Goal: Find specific page/section: Find specific page/section

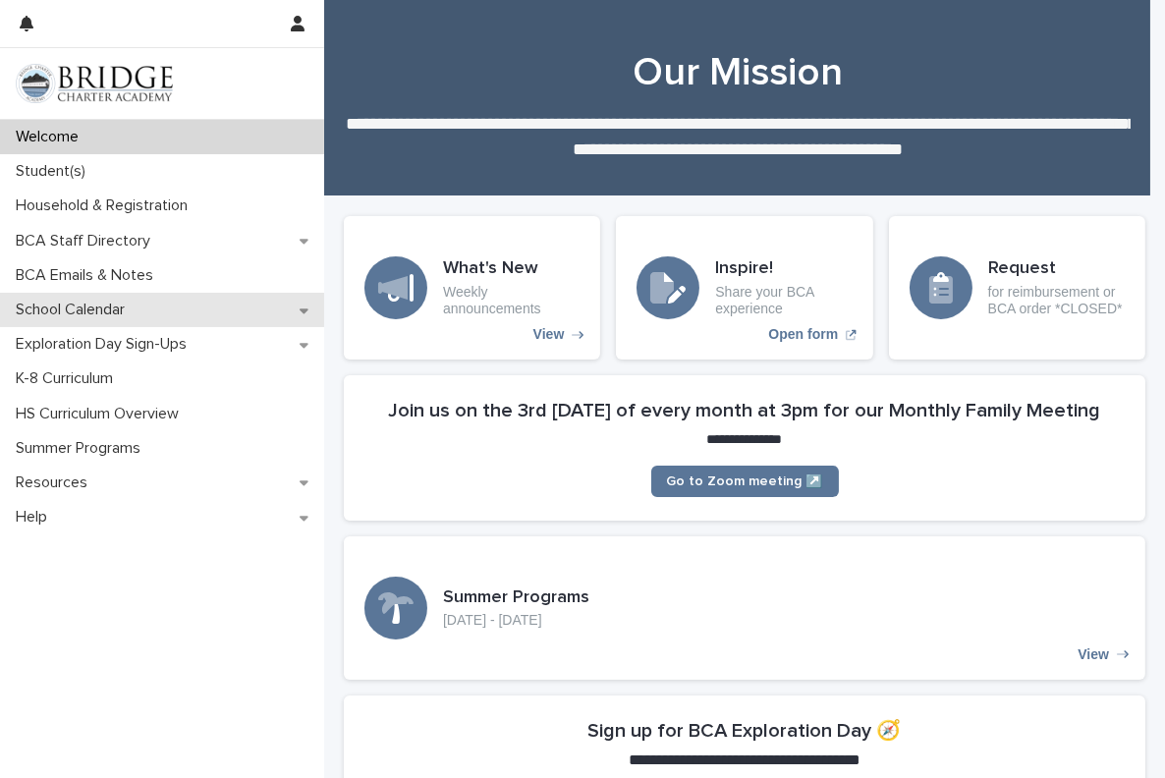
click at [306, 311] on icon at bounding box center [304, 311] width 9 height 14
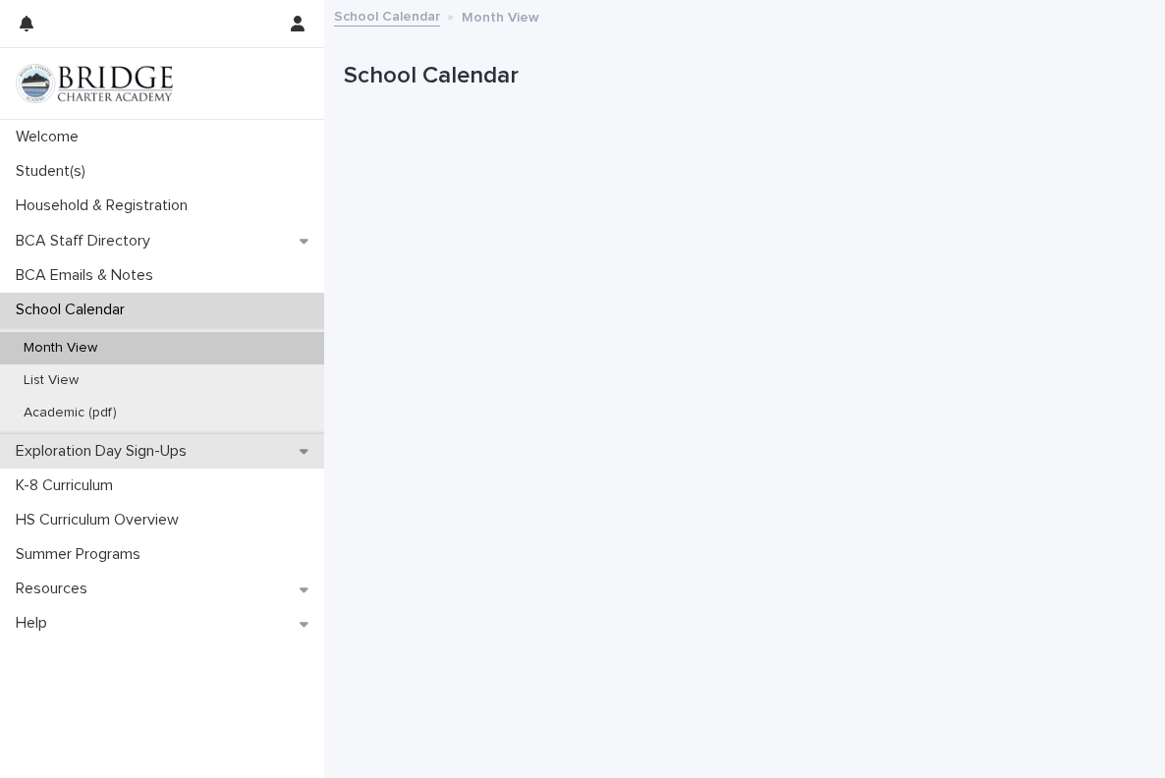
click at [110, 446] on p "Exploration Day Sign-Ups" at bounding box center [105, 451] width 195 height 19
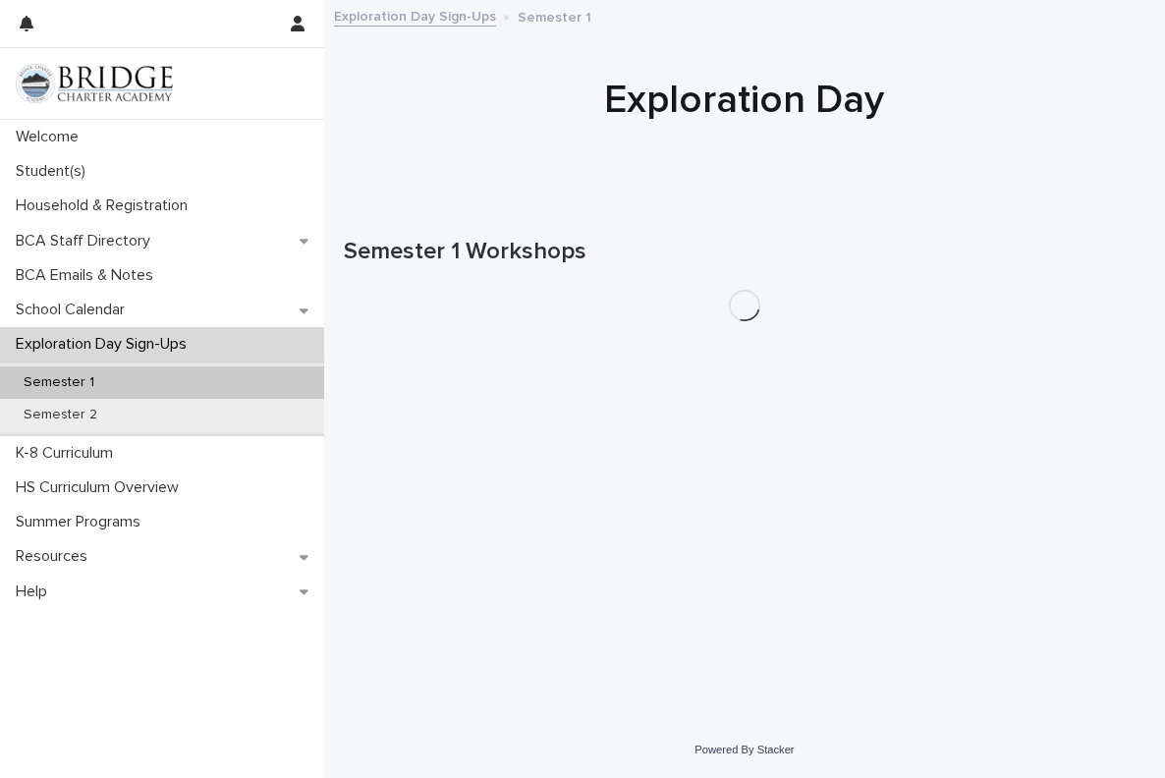
click at [79, 386] on p "Semester 1" at bounding box center [59, 382] width 102 height 17
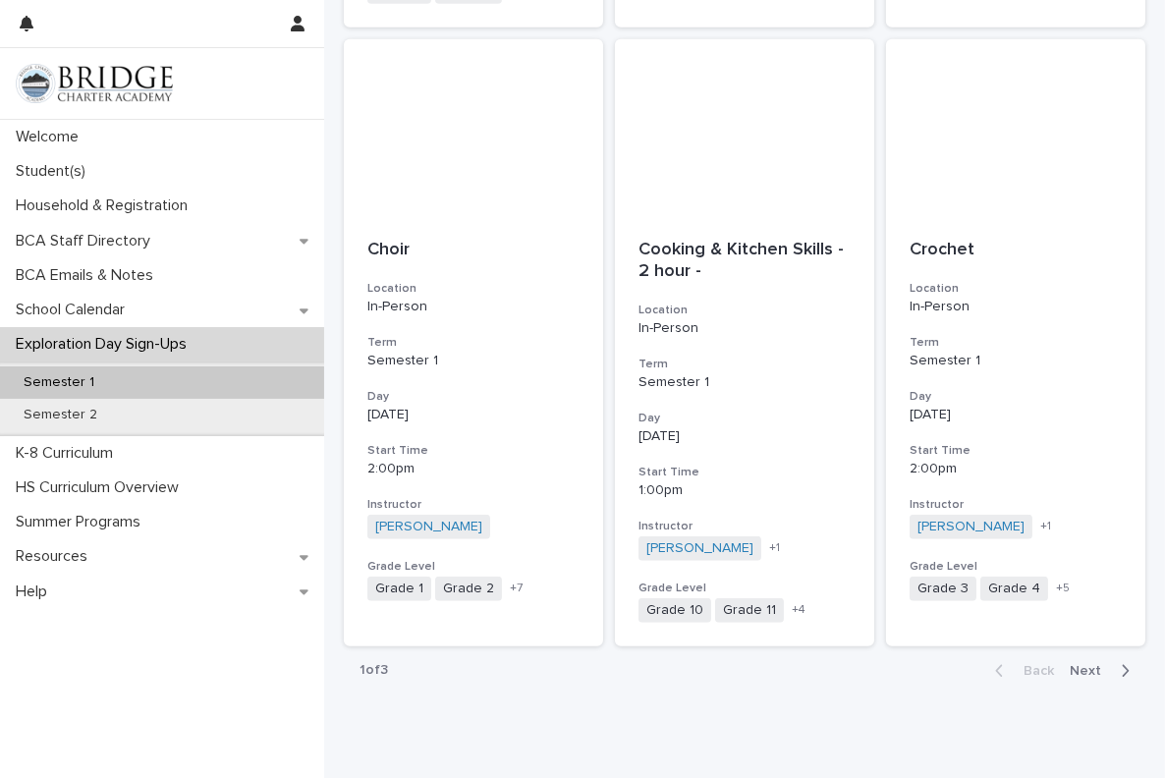
scroll to position [2224, 0]
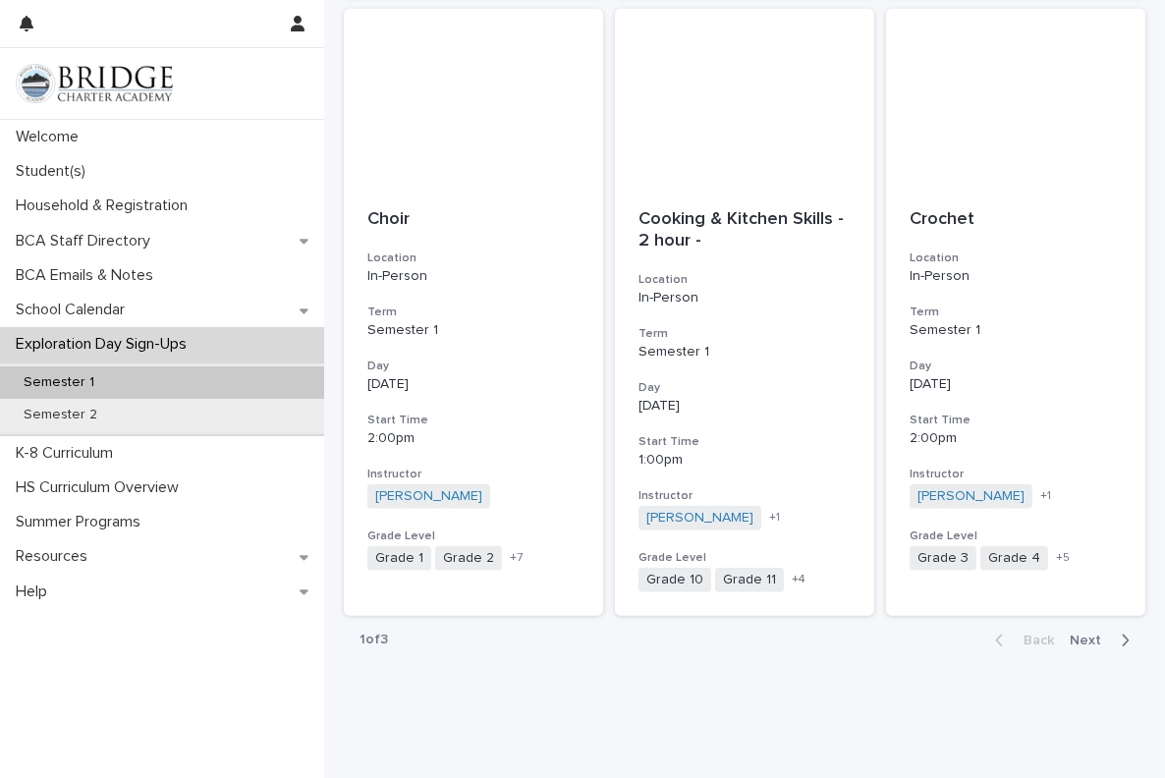
click at [1078, 634] on span "Next" at bounding box center [1091, 641] width 43 height 14
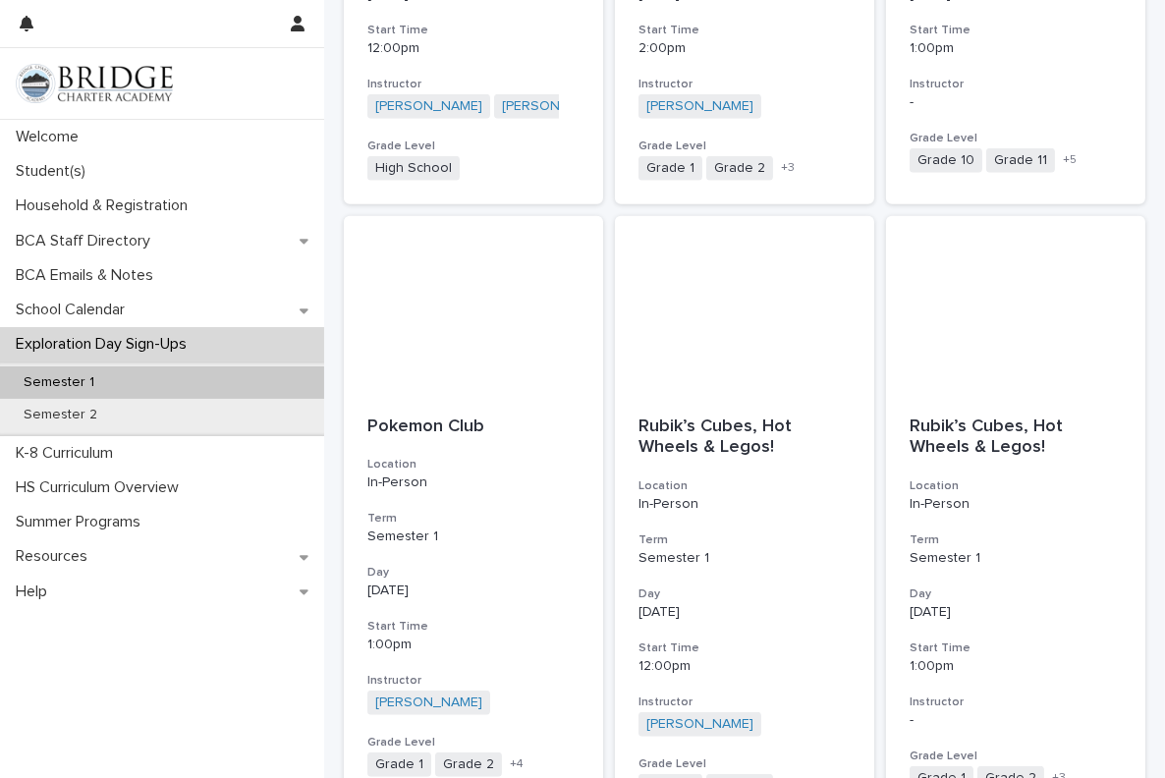
scroll to position [2162, 0]
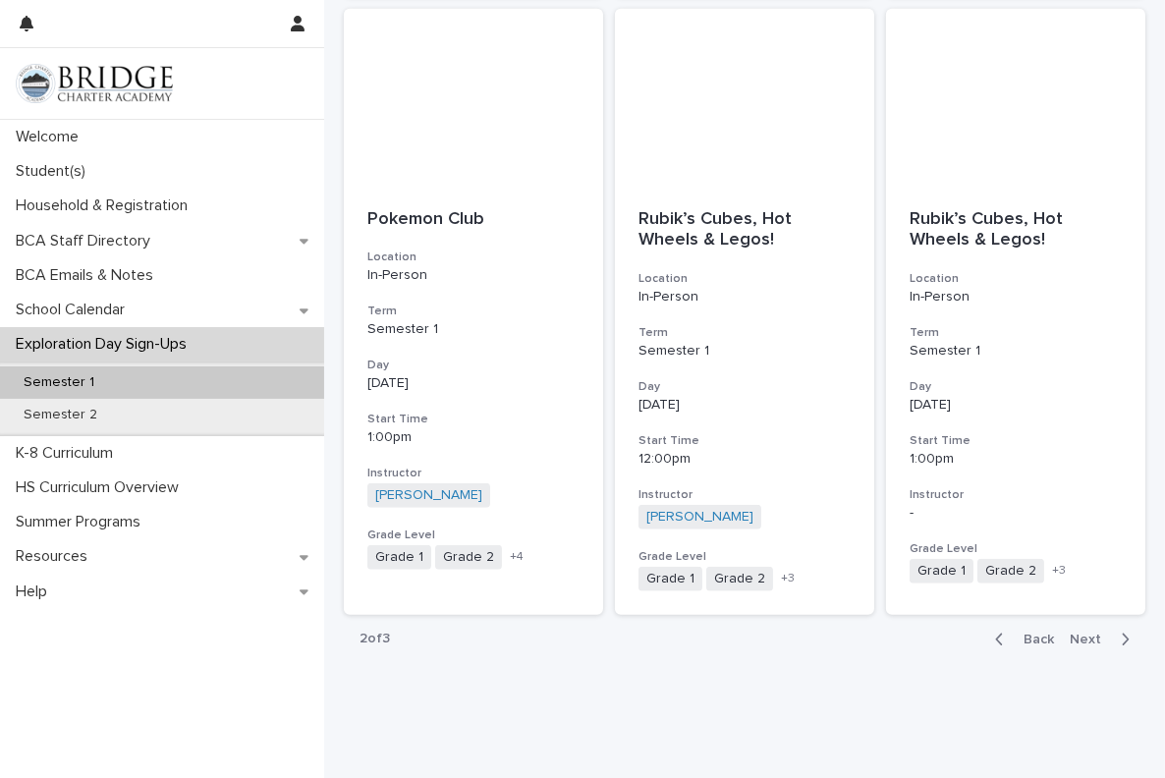
click at [1071, 633] on span "Next" at bounding box center [1091, 640] width 43 height 14
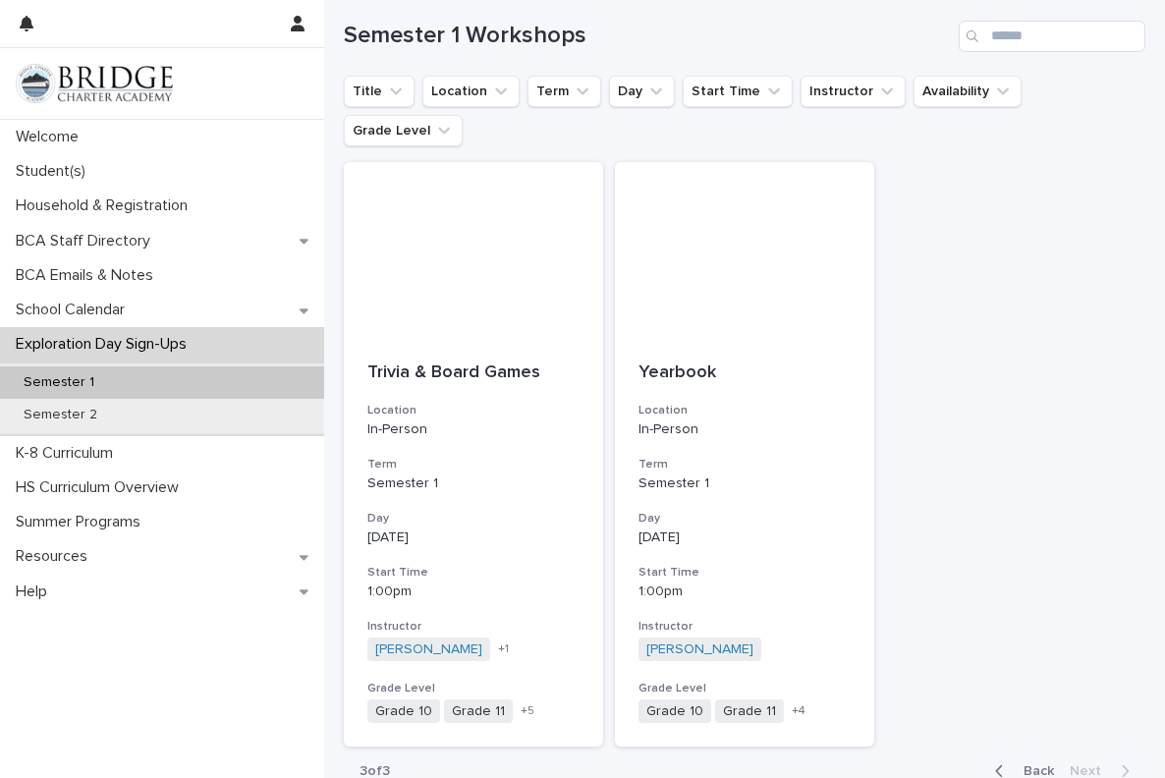
scroll to position [275, 0]
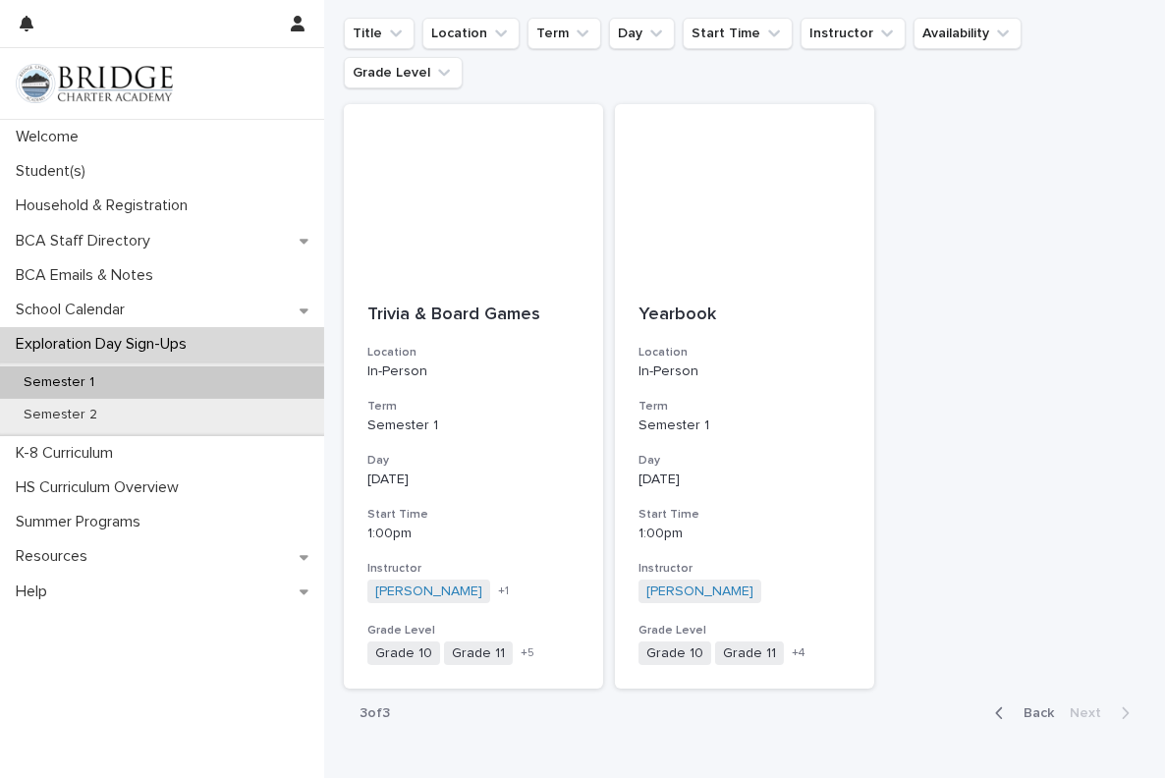
click at [1019, 706] on span "Back" at bounding box center [1033, 713] width 42 height 14
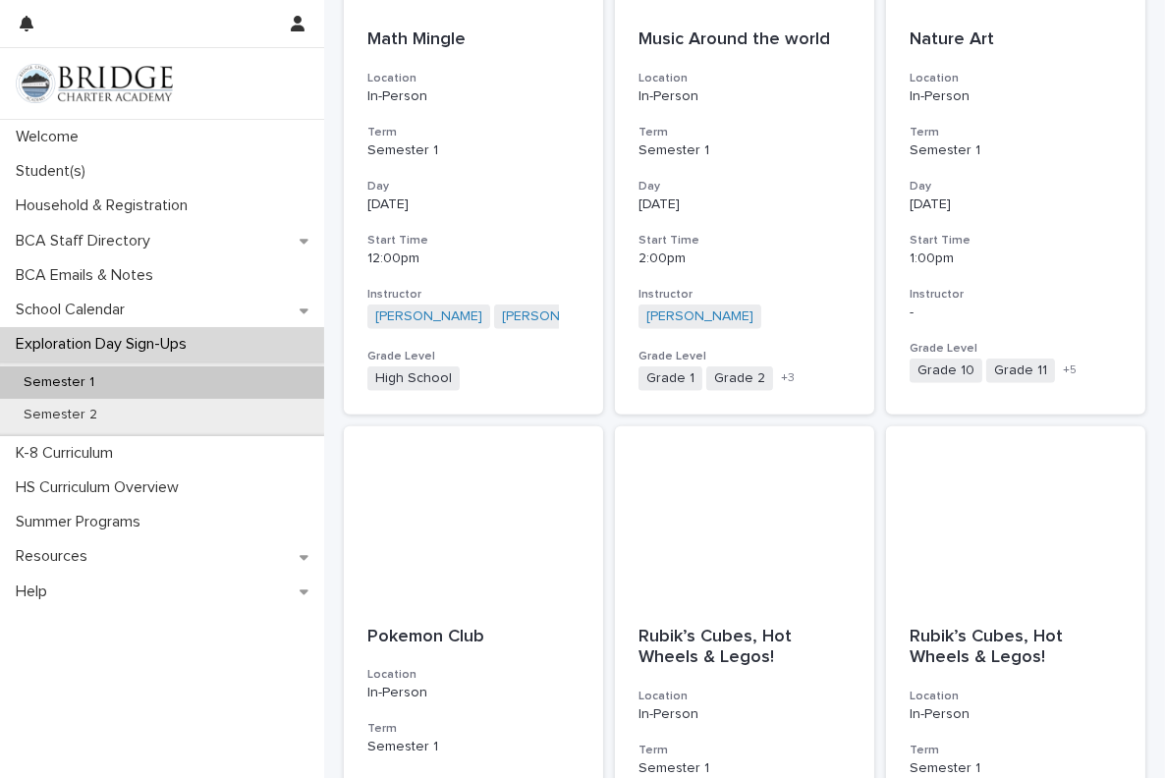
scroll to position [2162, 0]
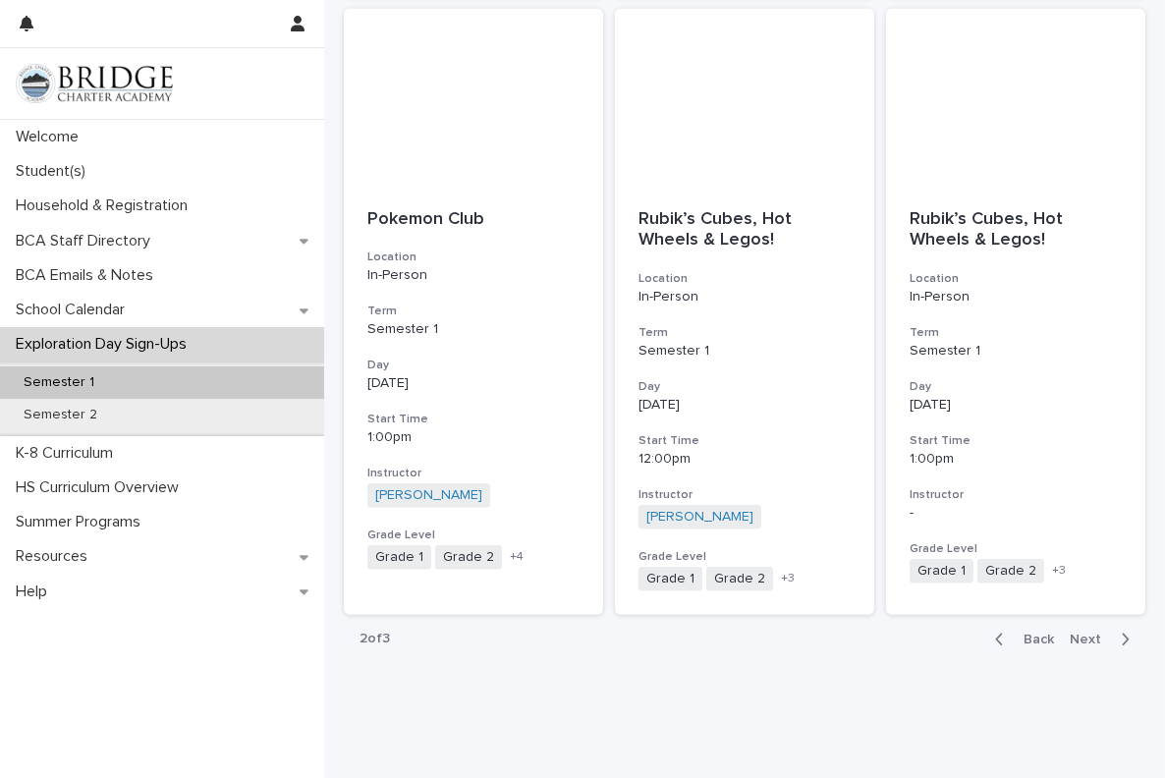
click at [1021, 633] on span "Back" at bounding box center [1033, 640] width 42 height 14
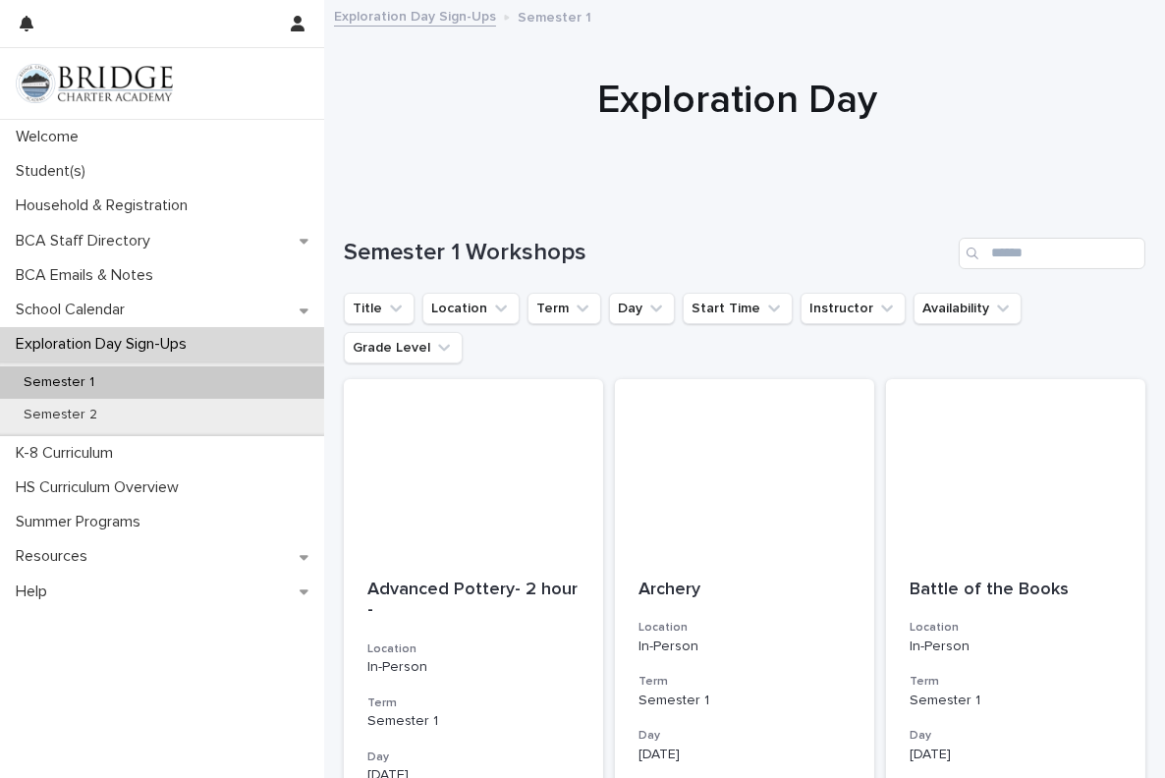
click at [119, 85] on img at bounding box center [94, 83] width 157 height 39
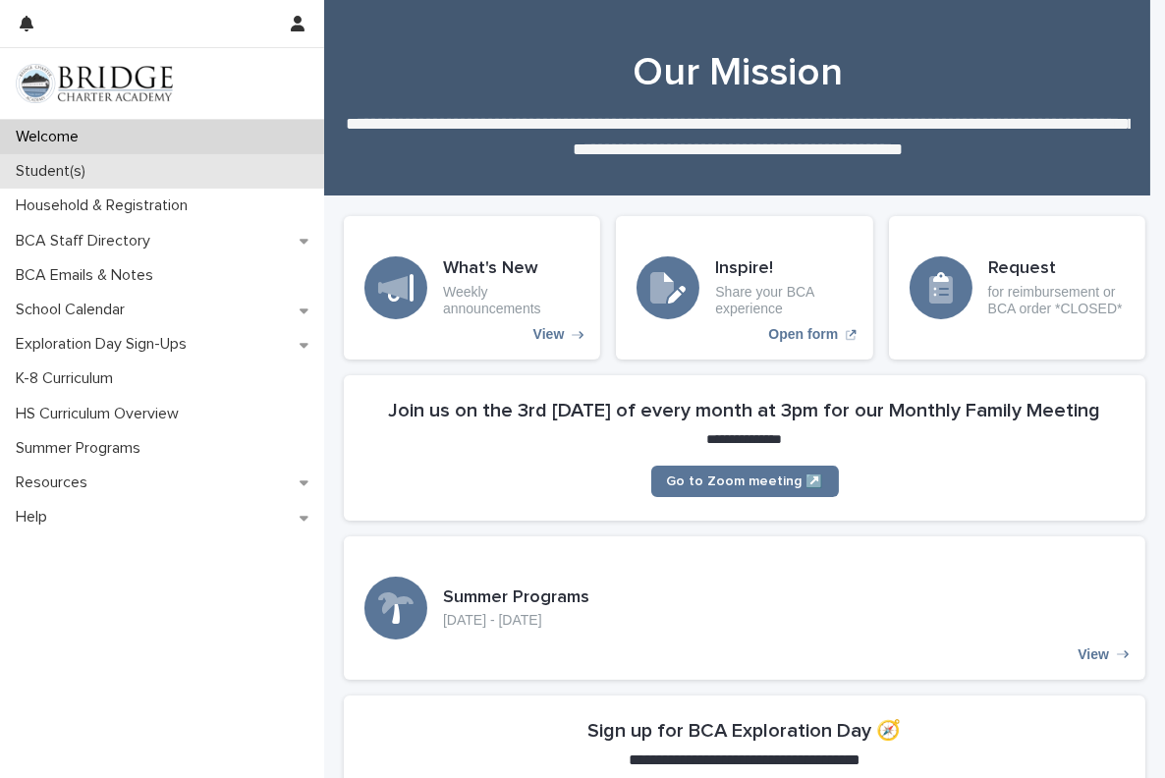
click at [88, 171] on p "Student(s)" at bounding box center [54, 171] width 93 height 19
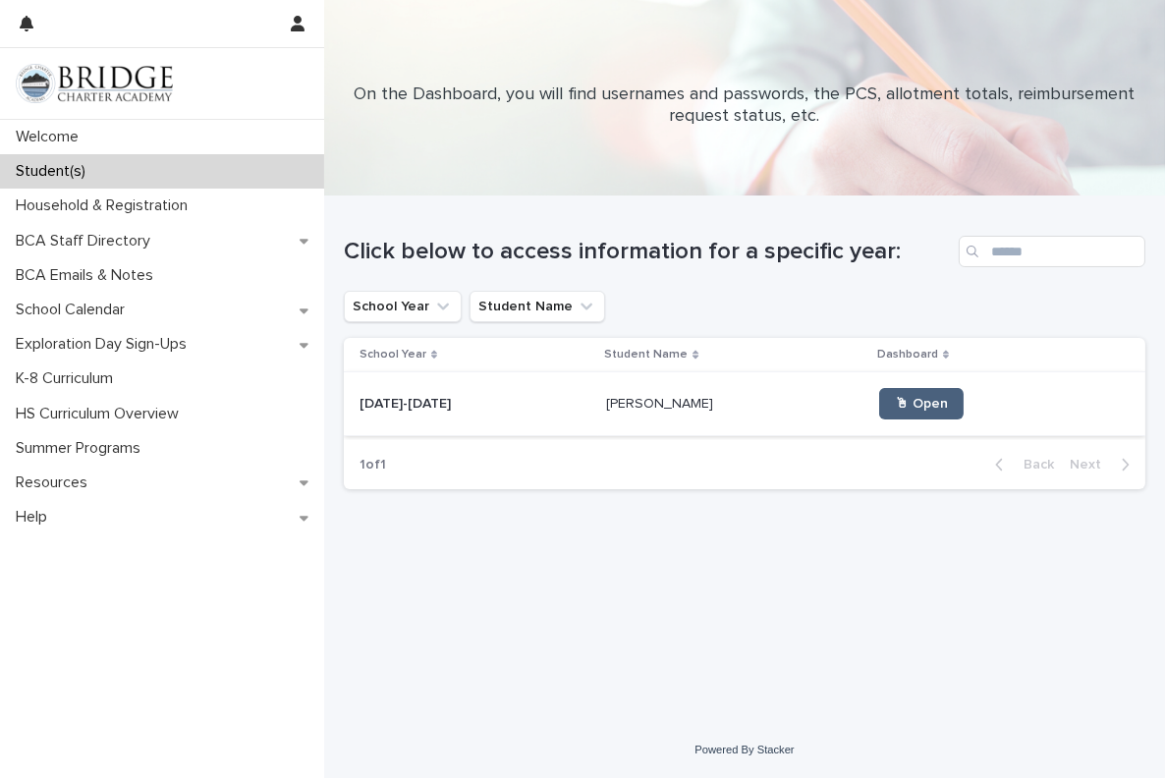
click at [895, 408] on span "🖱 Open" at bounding box center [921, 404] width 53 height 14
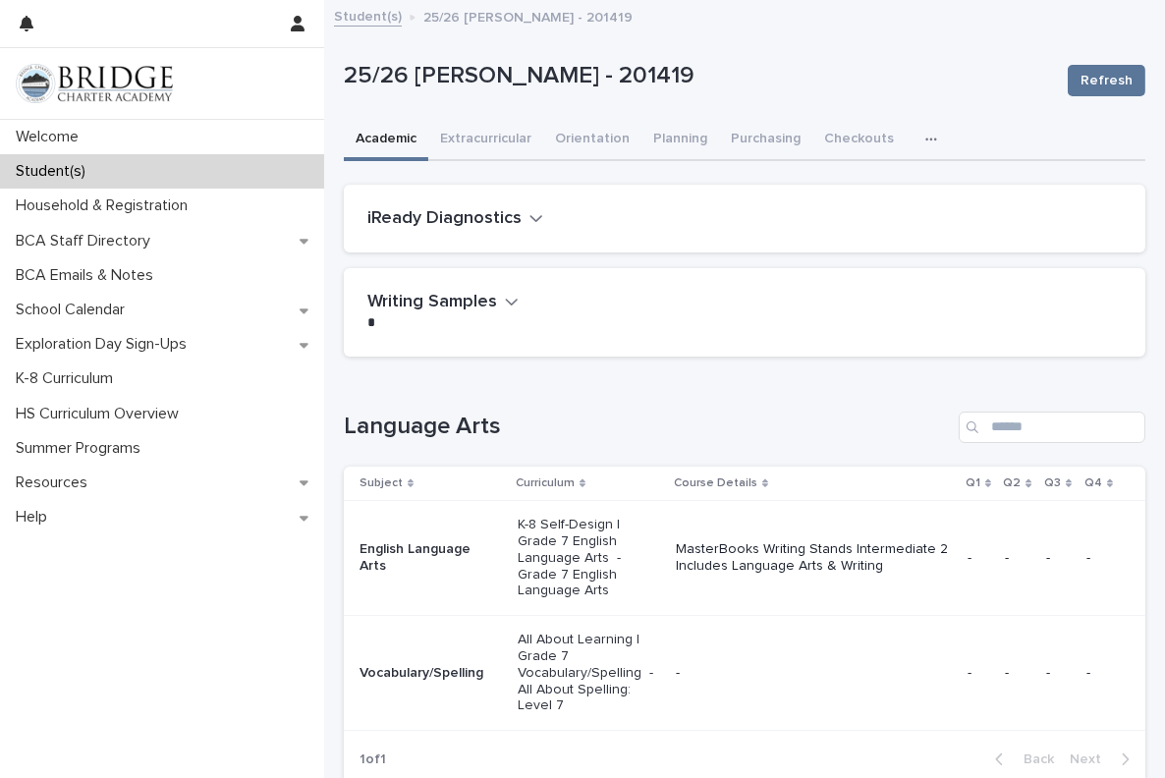
click at [110, 79] on img at bounding box center [94, 83] width 157 height 39
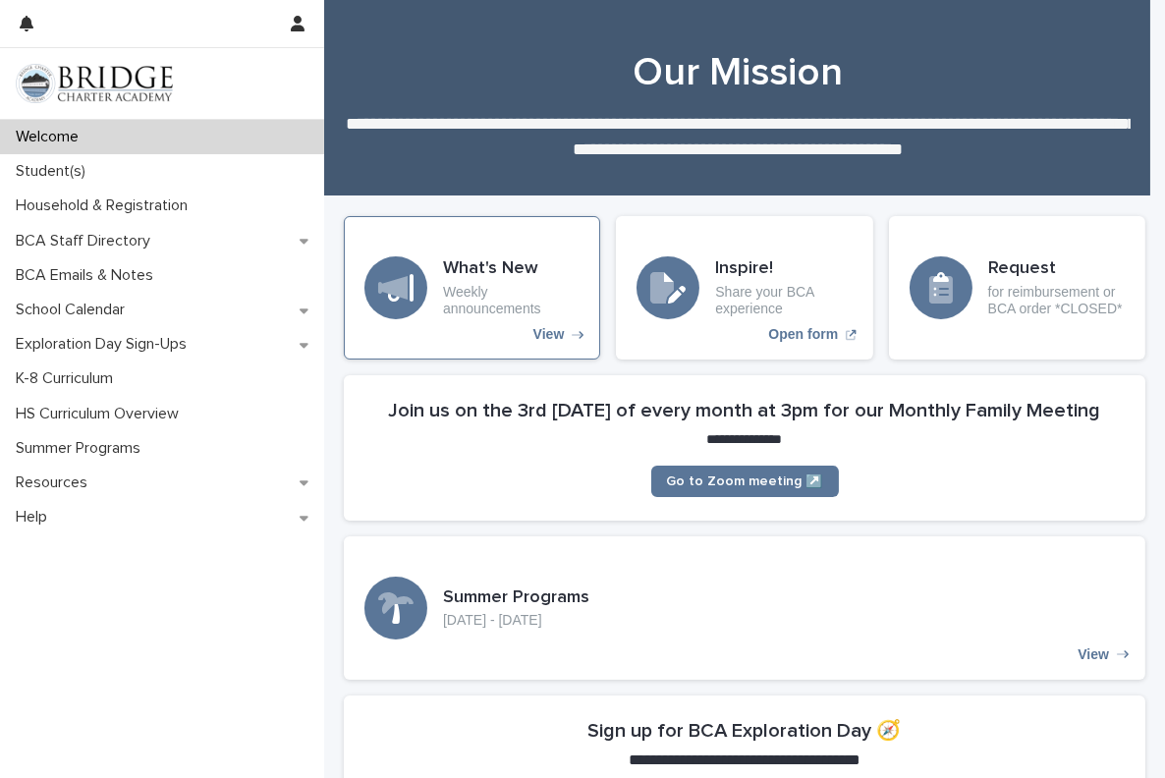
click at [511, 296] on p "Weekly announcements" at bounding box center [511, 300] width 137 height 33
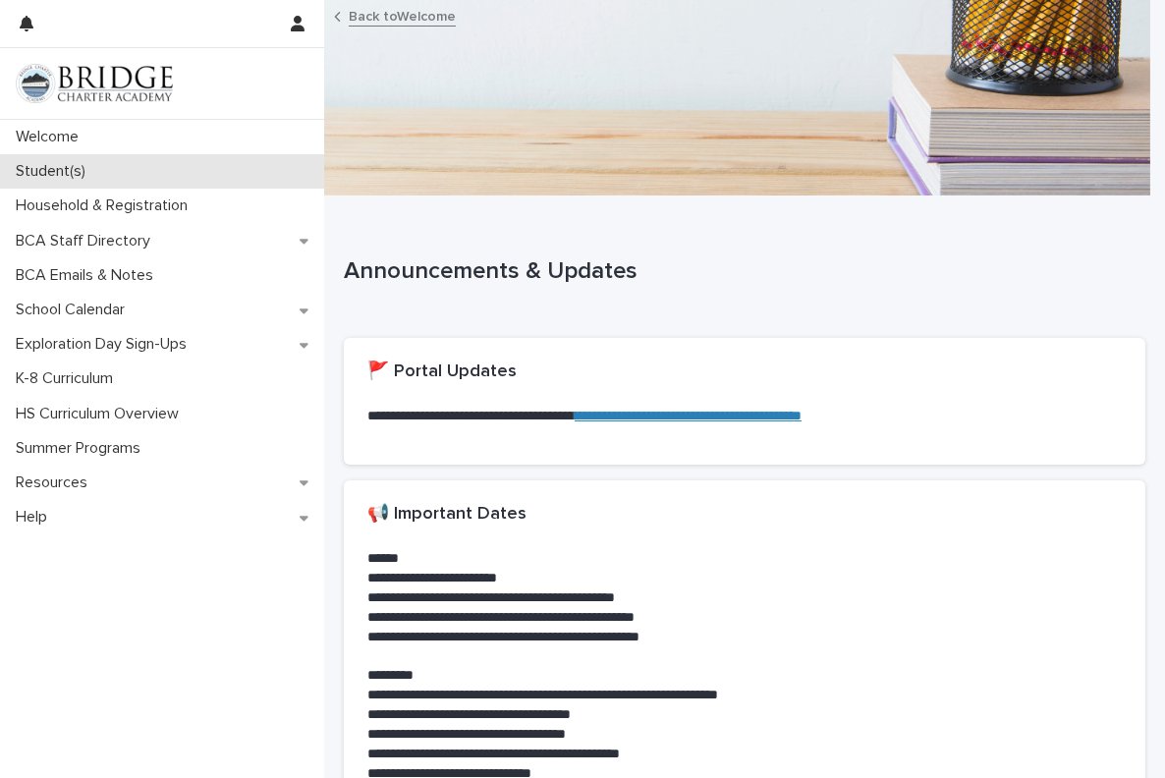
click at [67, 163] on p "Student(s)" at bounding box center [54, 171] width 93 height 19
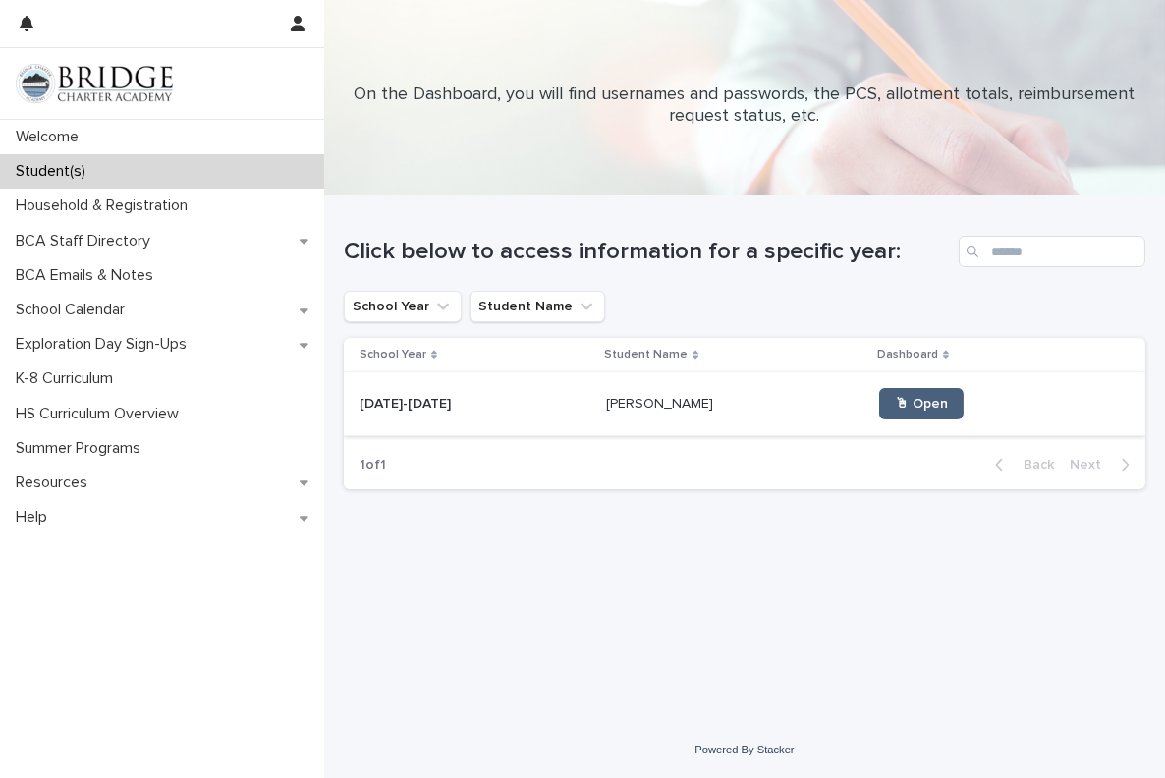
click at [895, 404] on span "🖱 Open" at bounding box center [921, 404] width 53 height 14
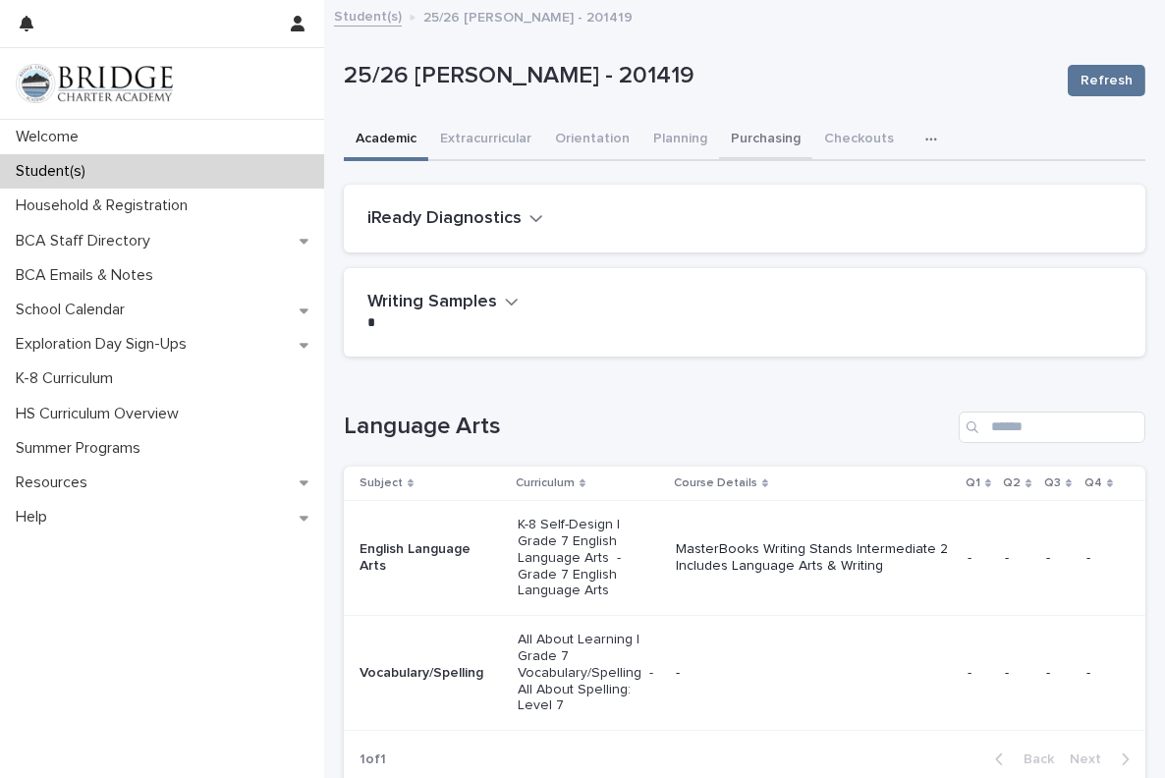
click at [758, 140] on button "Purchasing" at bounding box center [765, 140] width 93 height 41
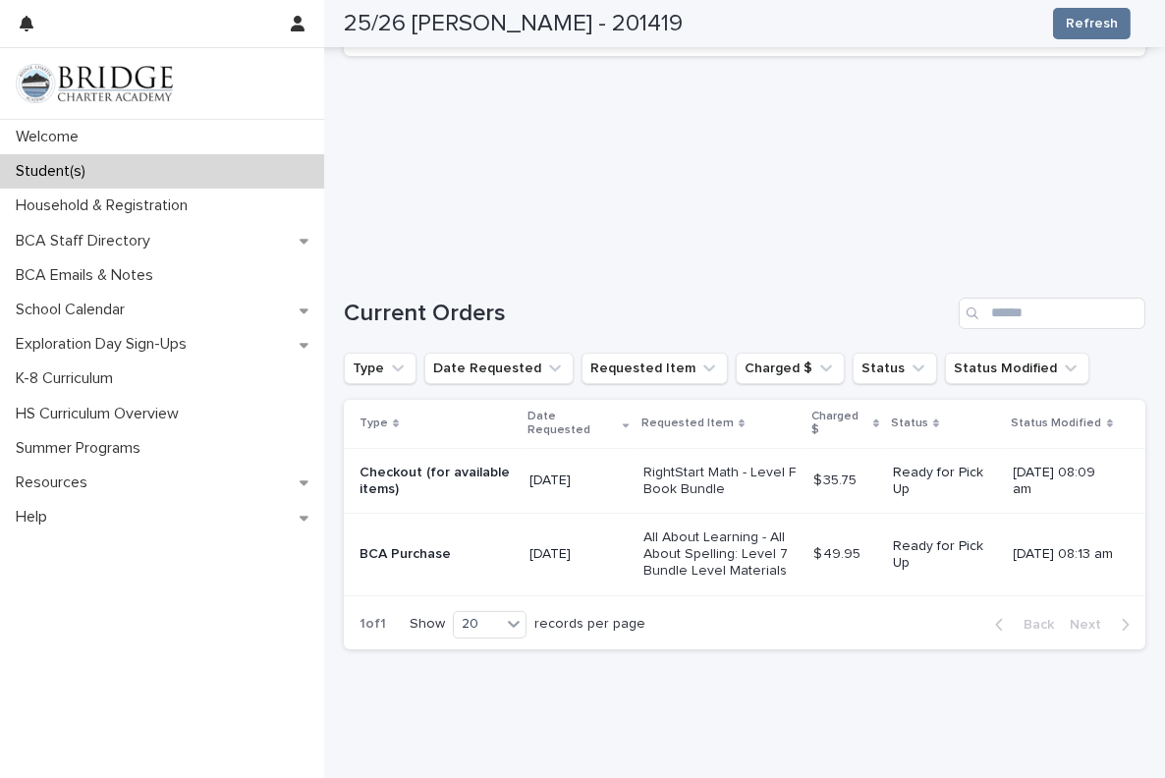
scroll to position [273, 0]
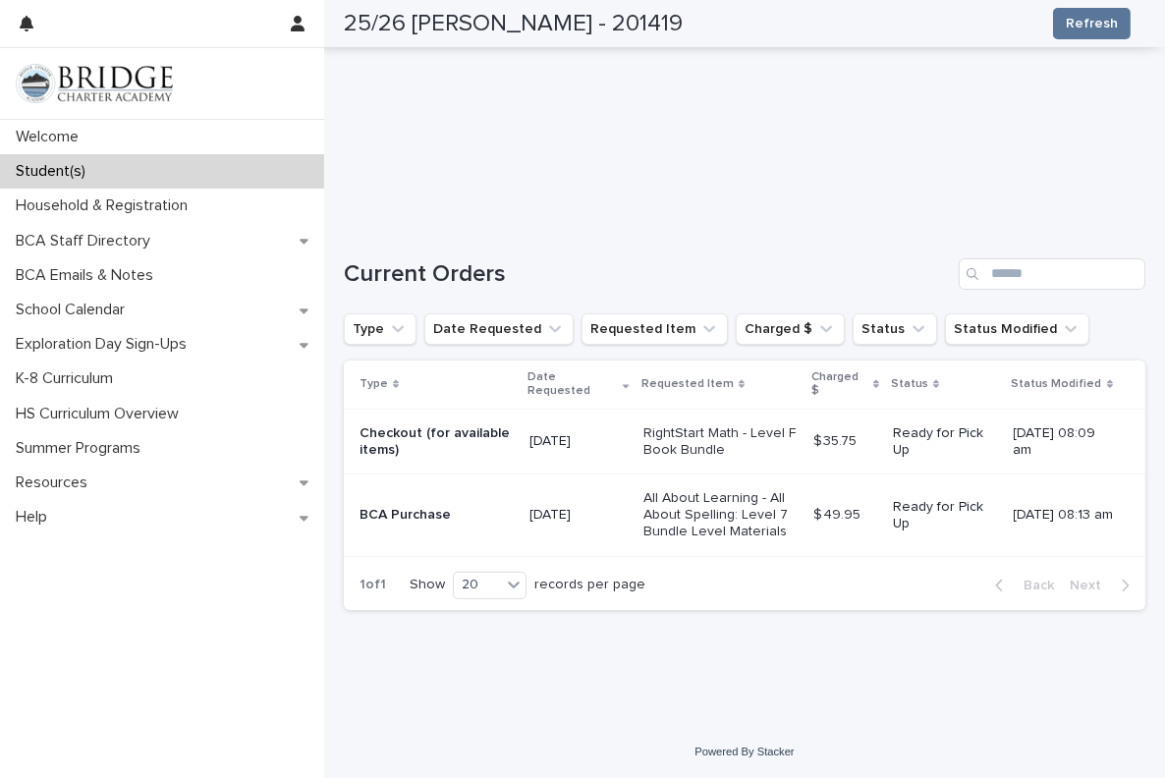
drag, startPoint x: 1163, startPoint y: 447, endPoint x: 195, endPoint y: 33, distance: 1053.4
click at [195, 33] on div at bounding box center [146, 23] width 253 height 47
